Goal: Communication & Community: Answer question/provide support

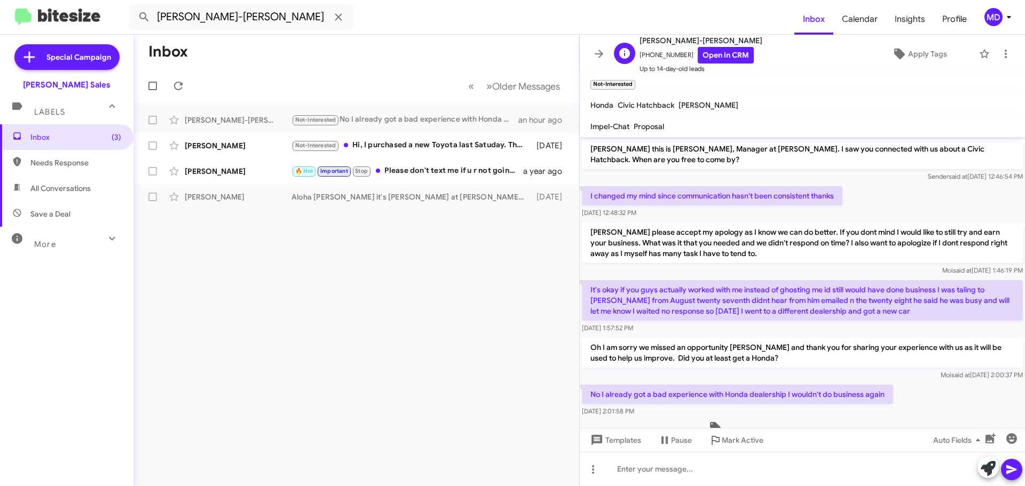
scroll to position [29, 0]
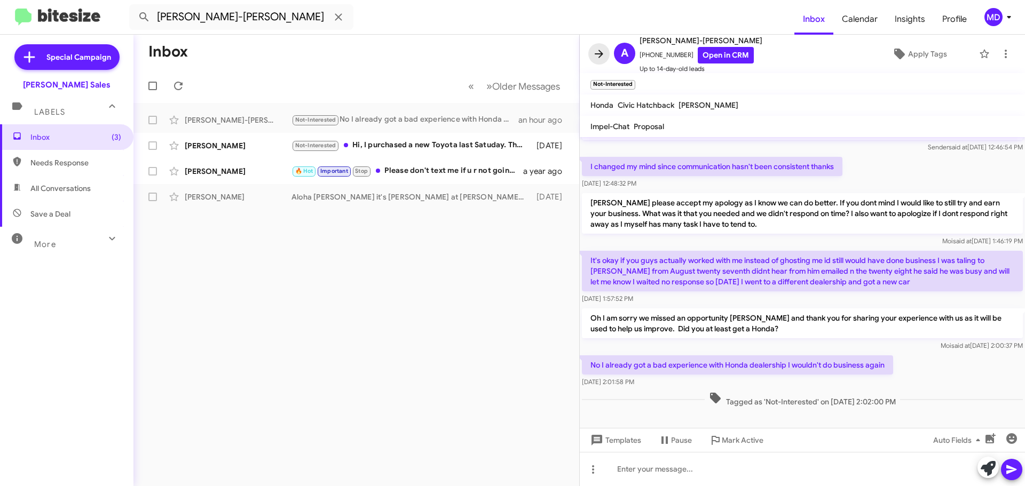
click at [592, 53] on span at bounding box center [598, 54] width 21 height 13
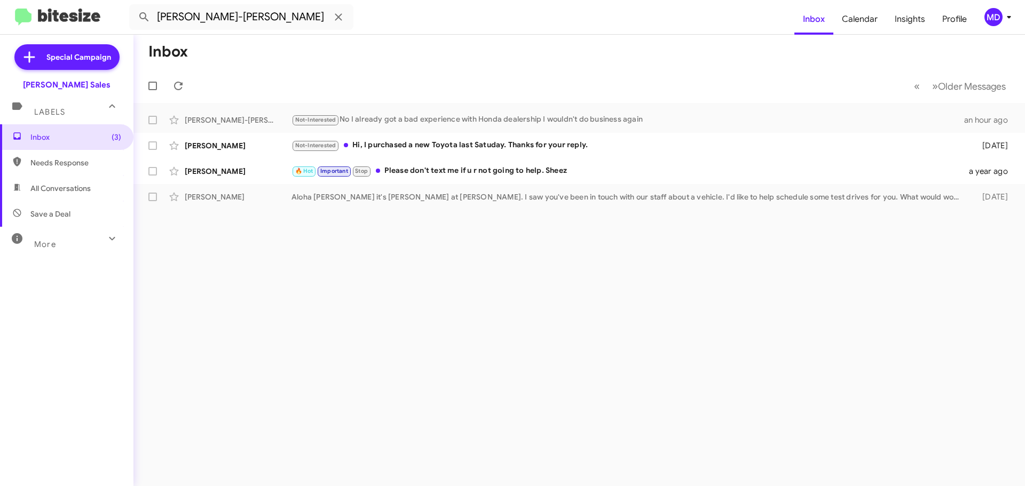
drag, startPoint x: 529, startPoint y: 340, endPoint x: 514, endPoint y: 308, distance: 35.6
click at [529, 339] on div "Inbox « Previous » Next Older Messages [PERSON_NAME]-[PERSON_NAME] Not-Interest…" at bounding box center [578, 261] width 891 height 452
click at [335, 18] on icon at bounding box center [338, 17] width 13 height 13
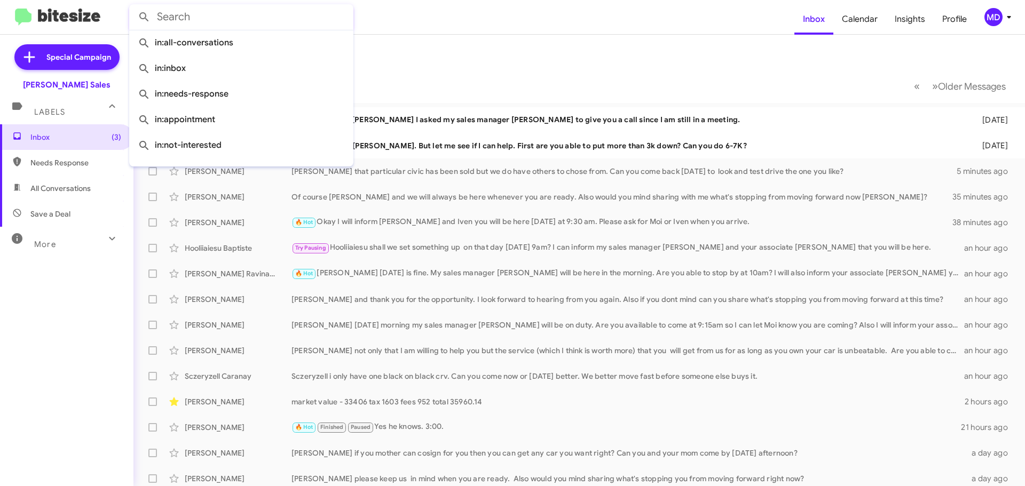
click at [486, 35] on mat-toolbar-row "Inbox" at bounding box center [578, 52] width 891 height 34
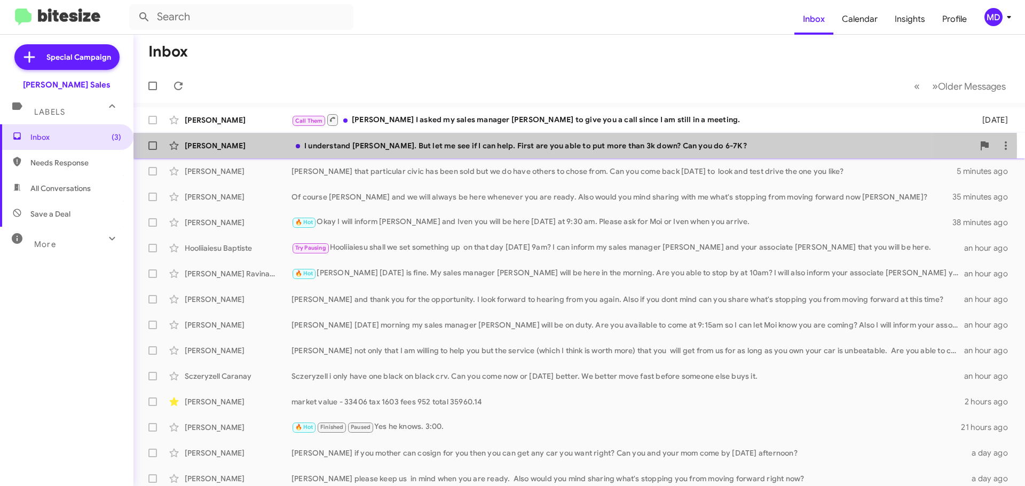
click at [432, 147] on div "I understand [PERSON_NAME]. But let me see if I can help. First are you able to…" at bounding box center [632, 145] width 682 height 11
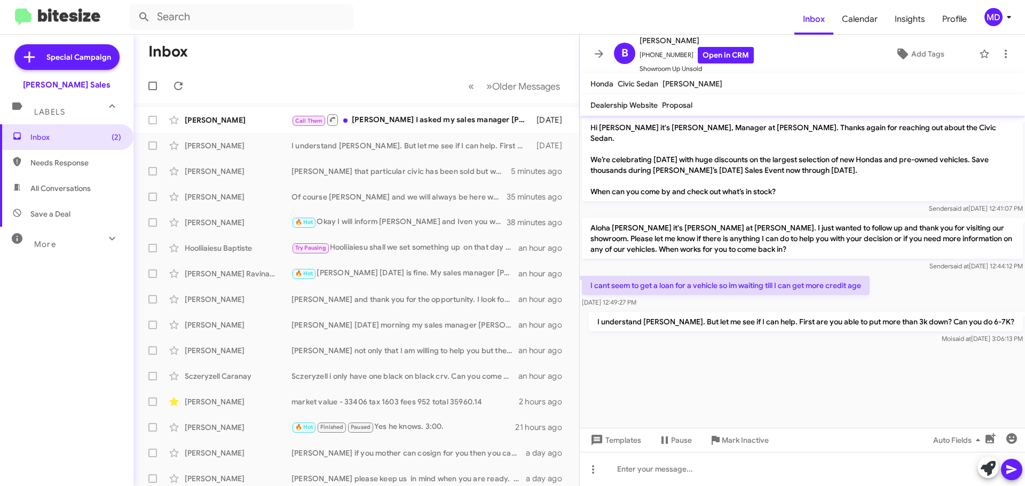
click at [875, 365] on cdk-virtual-scroll-viewport "Hi [PERSON_NAME] it's [PERSON_NAME], Manager at [PERSON_NAME]. Thanks again for…" at bounding box center [802, 272] width 445 height 312
click at [738, 387] on cdk-virtual-scroll-viewport "Hi [PERSON_NAME] it's [PERSON_NAME], Manager at [PERSON_NAME]. Thanks again for…" at bounding box center [802, 272] width 445 height 312
click at [699, 362] on cdk-virtual-scroll-viewport "Hi [PERSON_NAME] it's [PERSON_NAME], Manager at [PERSON_NAME]. Thanks again for…" at bounding box center [802, 272] width 445 height 312
click at [720, 372] on cdk-virtual-scroll-viewport "Hi [PERSON_NAME] it's [PERSON_NAME], Manager at [PERSON_NAME]. Thanks again for…" at bounding box center [802, 272] width 445 height 312
click at [600, 54] on icon at bounding box center [599, 54] width 9 height 8
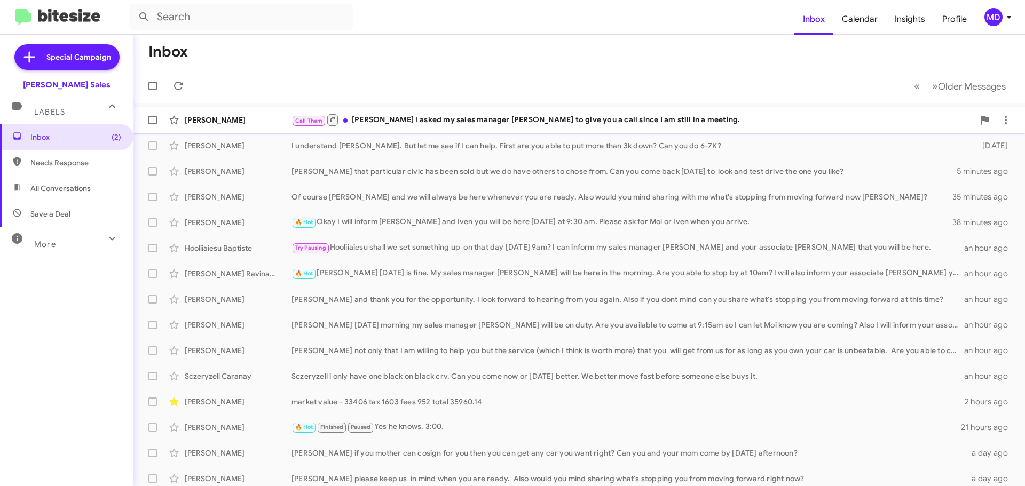
click at [536, 121] on div "Call Them [PERSON_NAME] I asked my sales manager [PERSON_NAME] to give you a ca…" at bounding box center [632, 119] width 682 height 13
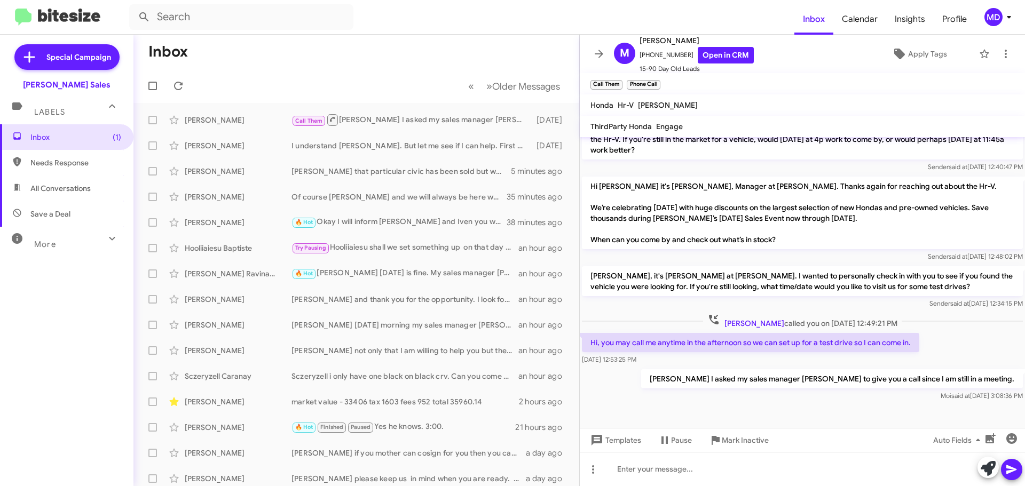
scroll to position [232, 0]
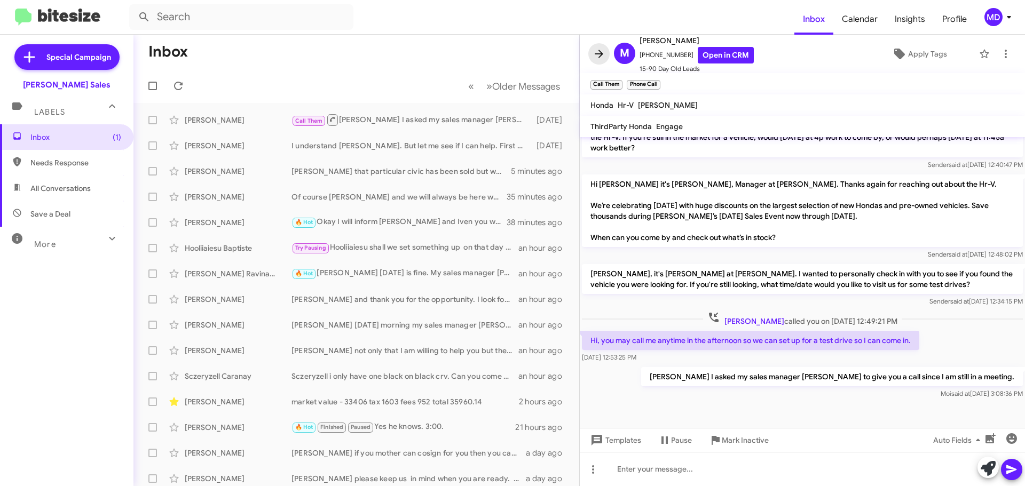
click at [597, 59] on icon at bounding box center [598, 54] width 13 height 13
